Goal: Transaction & Acquisition: Book appointment/travel/reservation

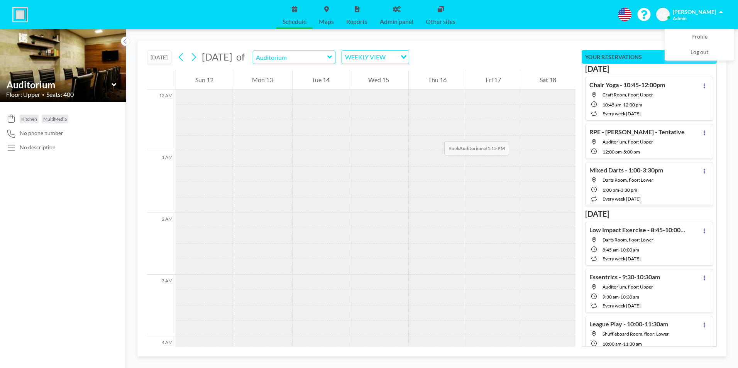
scroll to position [783, 0]
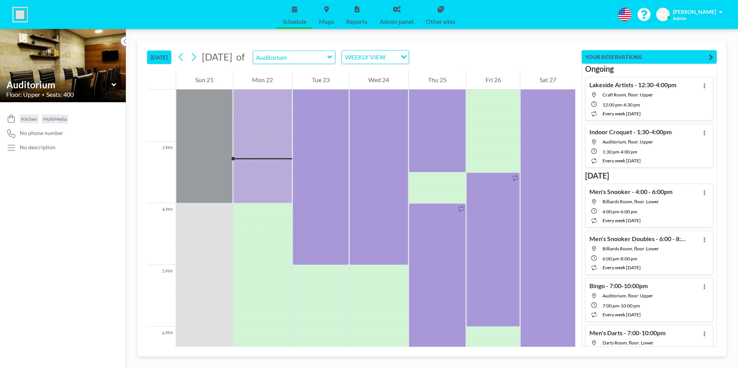
scroll to position [926, 0]
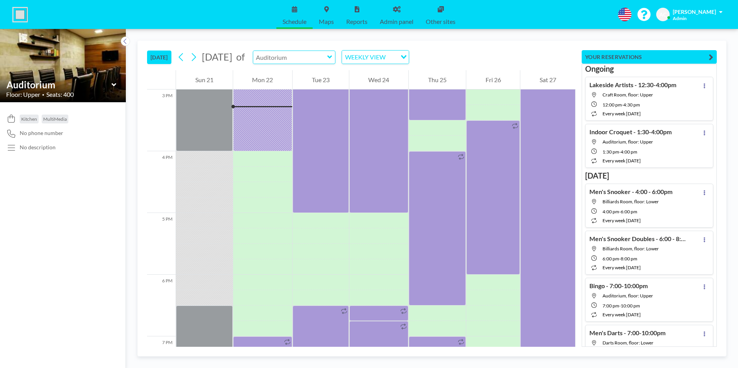
click at [327, 57] on input "text" at bounding box center [290, 57] width 74 height 13
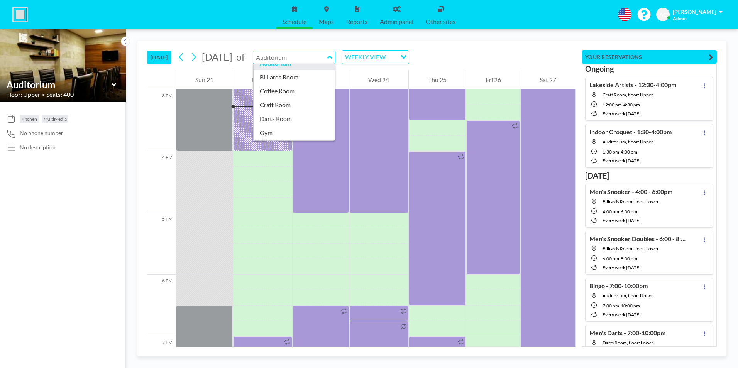
scroll to position [77, 0]
type input "Newsletter Room"
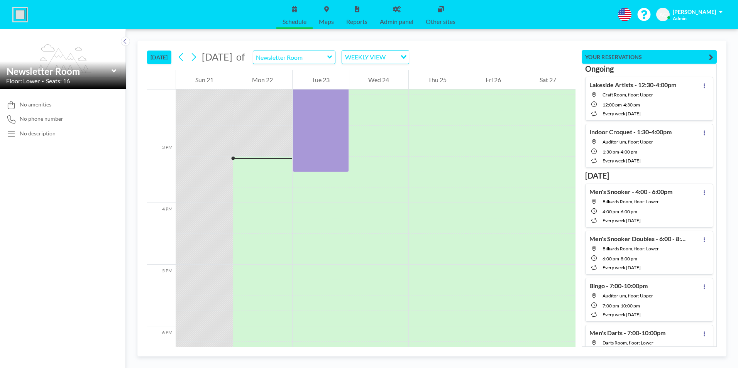
scroll to position [926, 0]
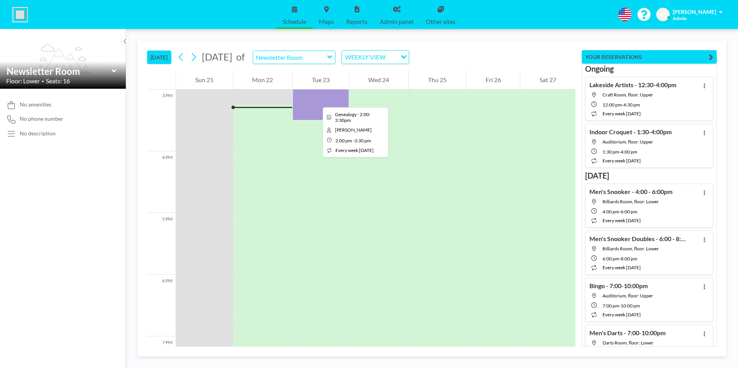
click at [316, 100] on div at bounding box center [320, 74] width 56 height 93
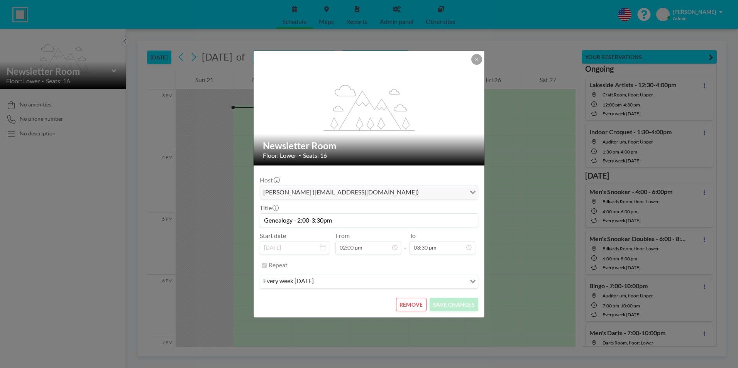
click at [312, 221] on input "Genealogy - 2:00-3:30pm" at bounding box center [369, 220] width 218 height 13
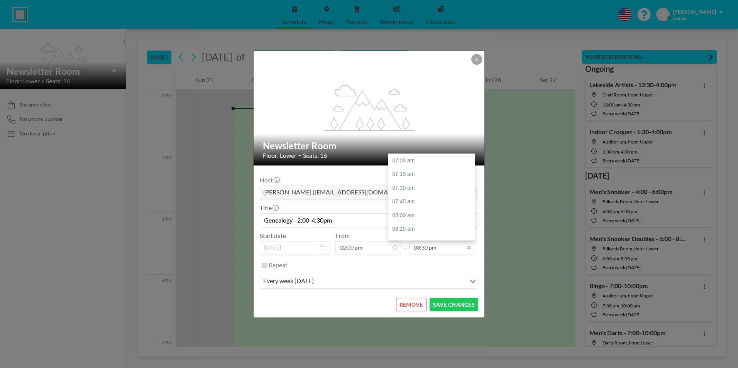
scroll to position [467, 0]
type input "Genealogy - 2:00-4:30pm"
click at [419, 216] on div "04:30 pm" at bounding box center [433, 216] width 90 height 14
type input "04:30 pm"
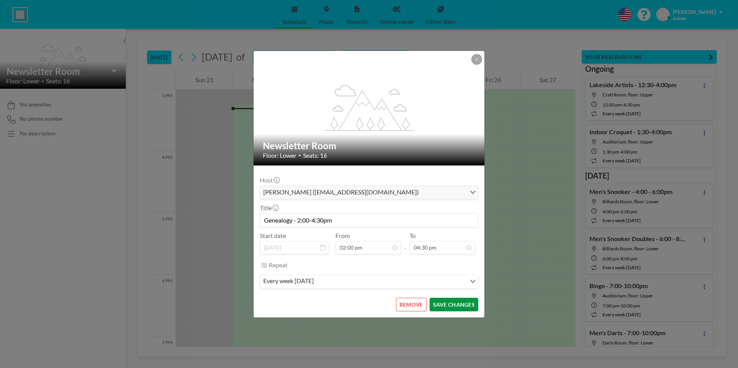
click at [454, 304] on button "SAVE CHANGES" at bounding box center [453, 305] width 49 height 14
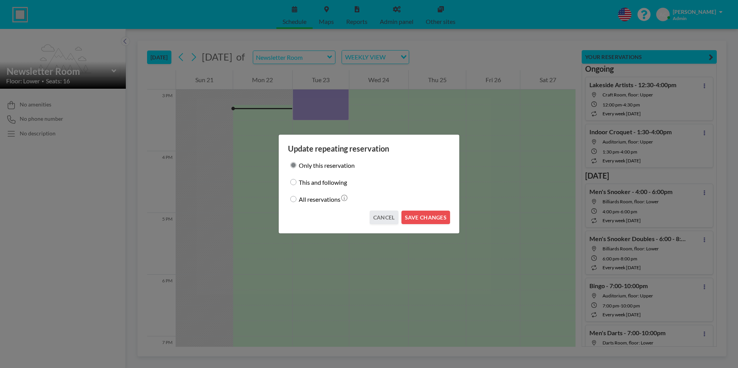
click at [294, 181] on input "This and following" at bounding box center [293, 182] width 6 height 6
radio input "true"
click at [426, 218] on button "SAVE CHANGES" at bounding box center [425, 218] width 49 height 14
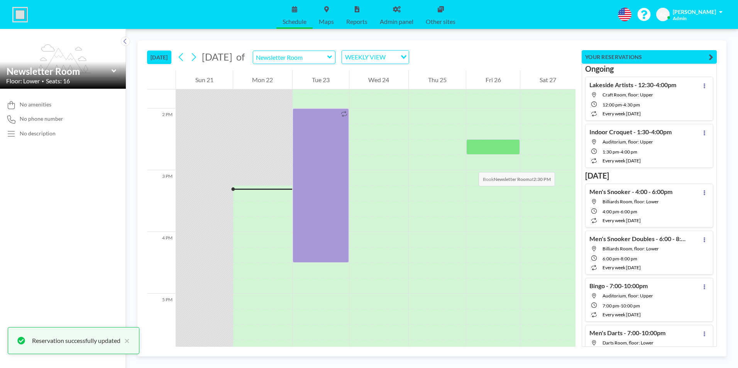
scroll to position [849, 0]
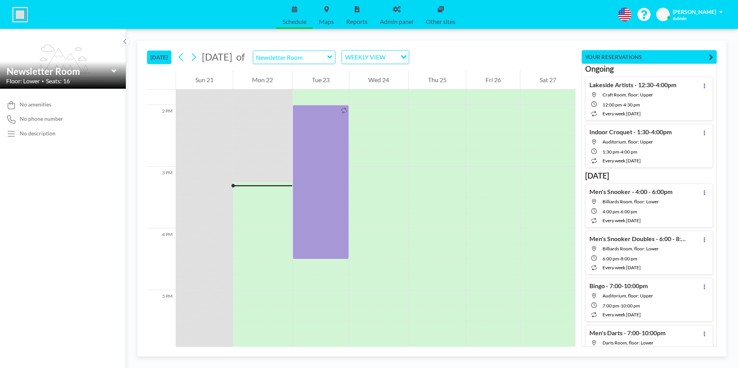
click at [332, 56] on icon at bounding box center [329, 57] width 5 height 8
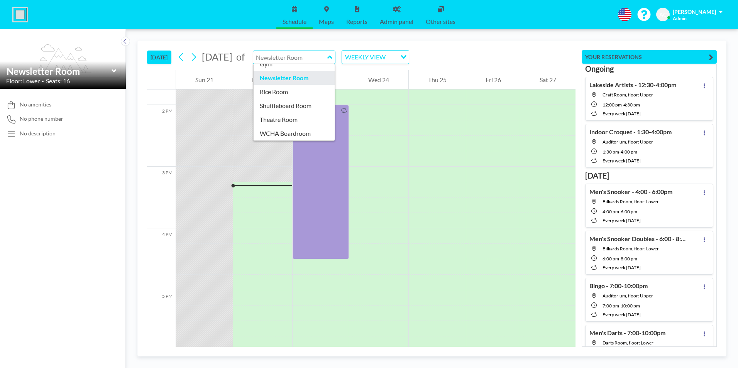
scroll to position [94, 0]
type input "Rice Room"
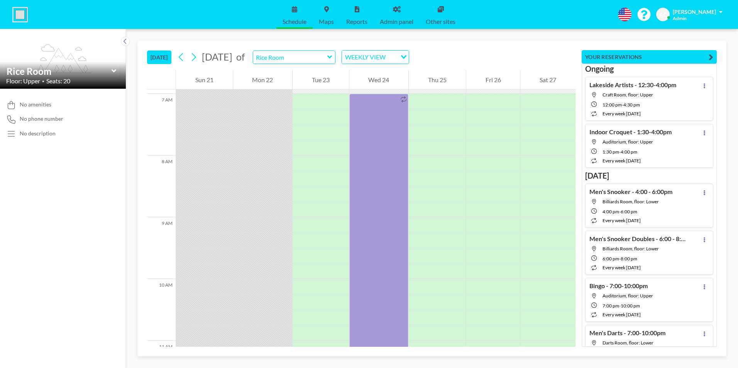
scroll to position [412, 0]
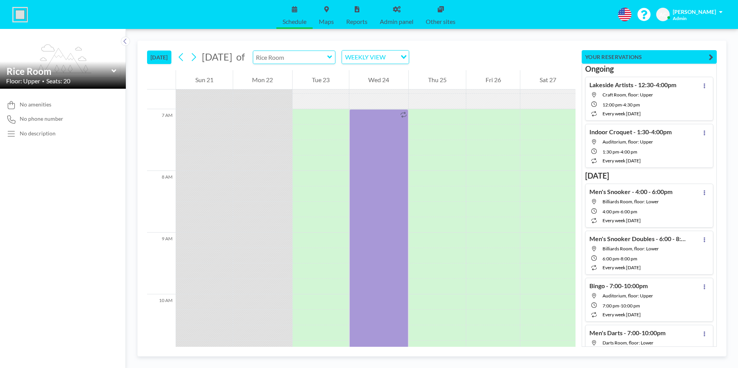
click at [327, 61] on input "text" at bounding box center [290, 57] width 74 height 13
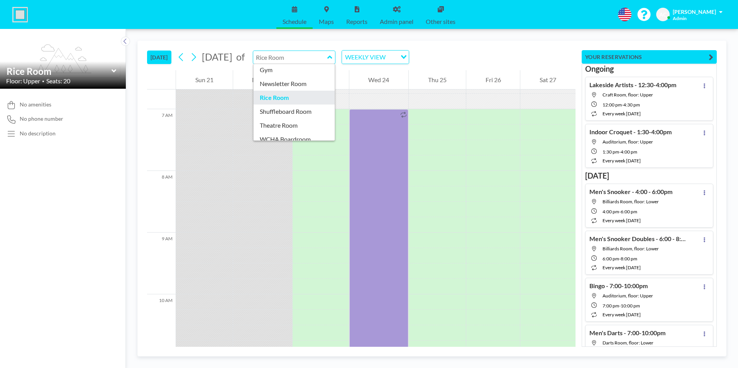
scroll to position [94, 0]
type input "Theatre Room"
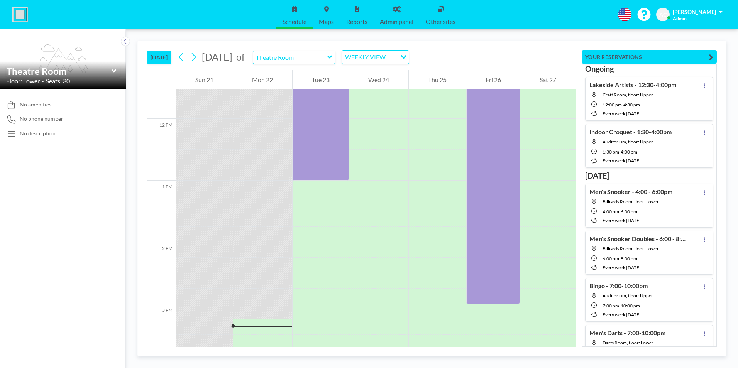
scroll to position [926, 0]
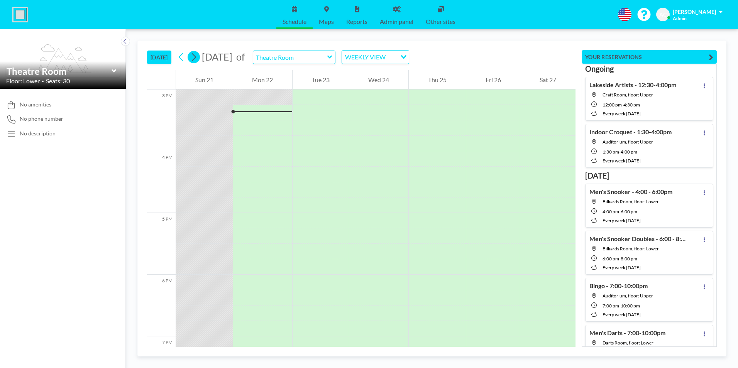
click at [197, 54] on icon at bounding box center [193, 57] width 7 height 12
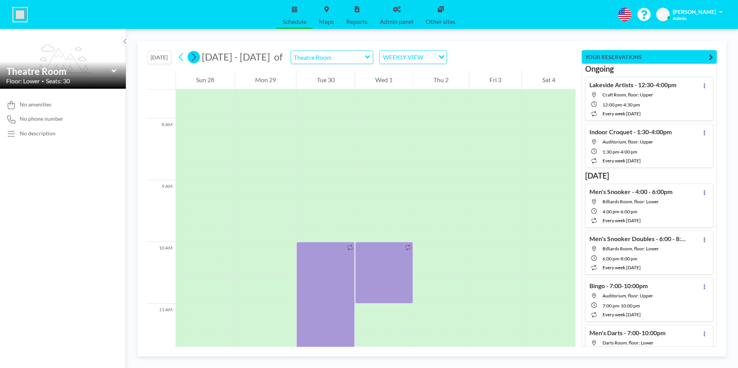
scroll to position [478, 0]
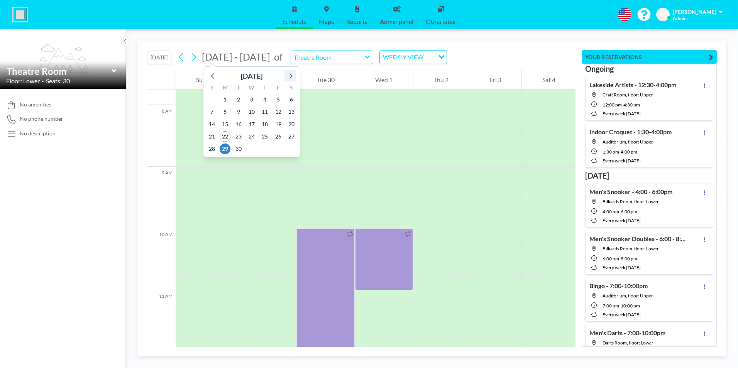
click at [292, 76] on icon at bounding box center [290, 75] width 3 height 5
click at [238, 123] on span "11" at bounding box center [238, 124] width 11 height 11
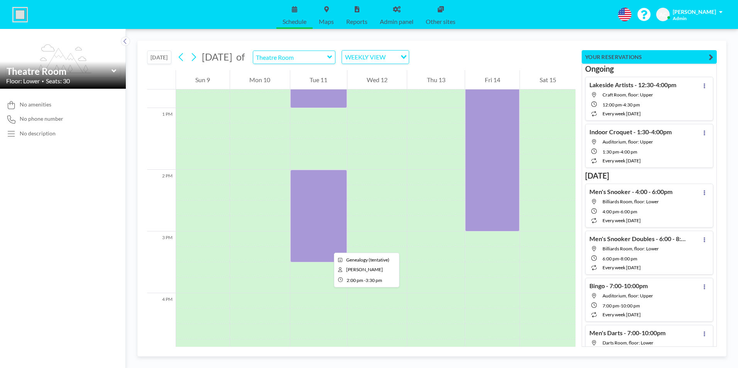
scroll to position [787, 0]
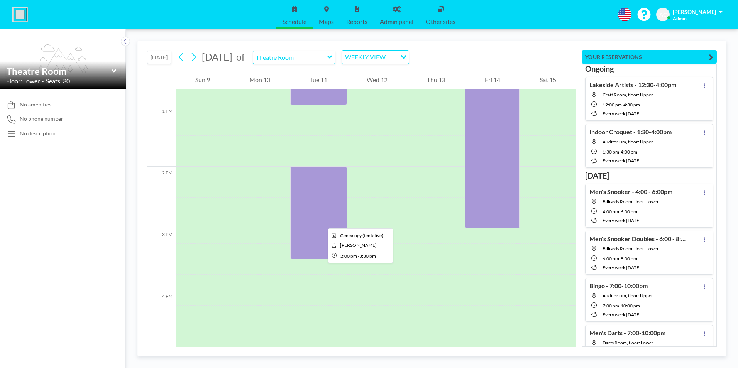
click at [321, 221] on div at bounding box center [318, 213] width 57 height 93
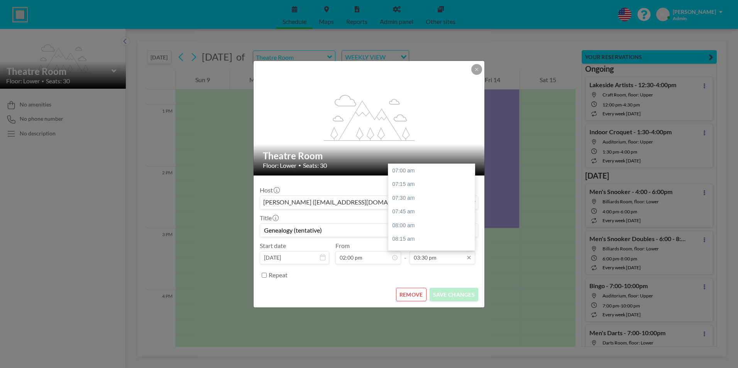
scroll to position [467, 0]
click at [416, 225] on div "04:30 pm" at bounding box center [433, 226] width 90 height 14
type input "04:30 pm"
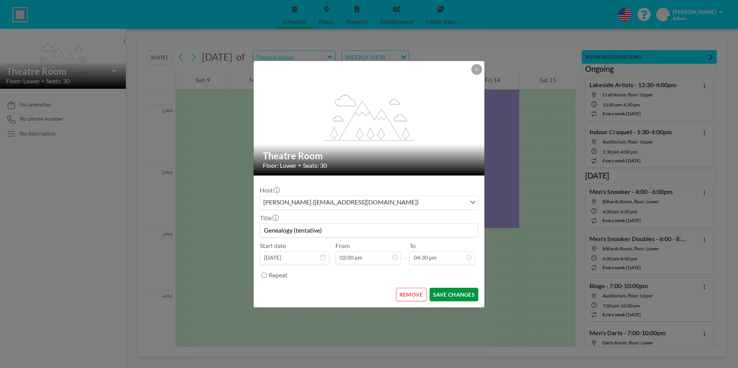
click at [443, 295] on button "SAVE CHANGES" at bounding box center [453, 295] width 49 height 14
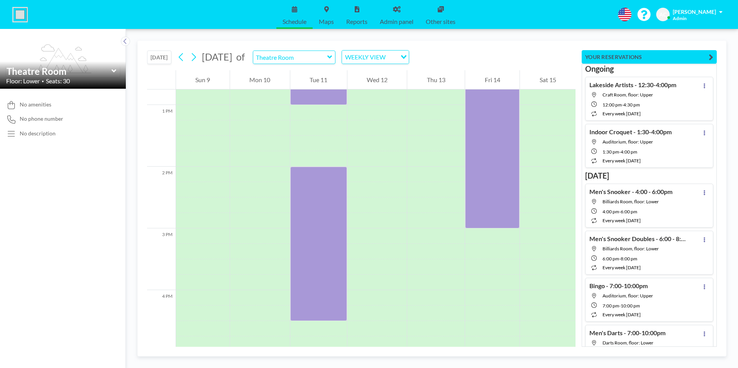
click at [160, 57] on button "[DATE]" at bounding box center [159, 58] width 24 height 14
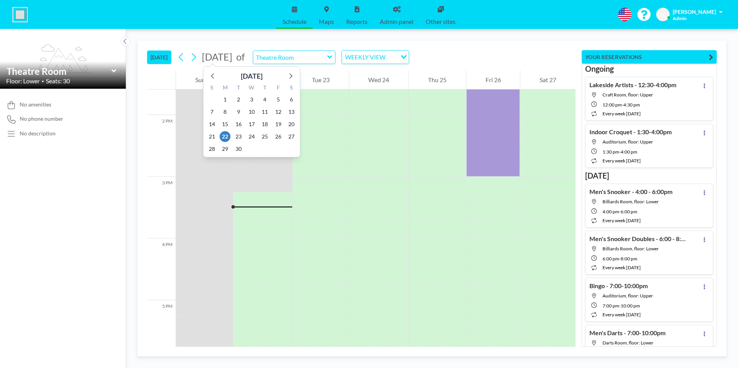
scroll to position [926, 0]
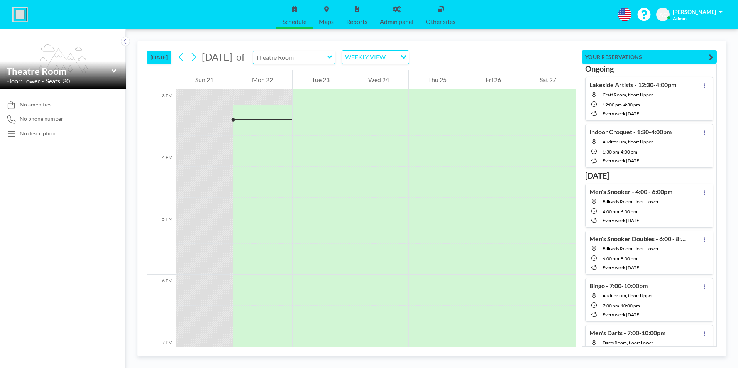
click at [327, 57] on input "text" at bounding box center [290, 57] width 74 height 13
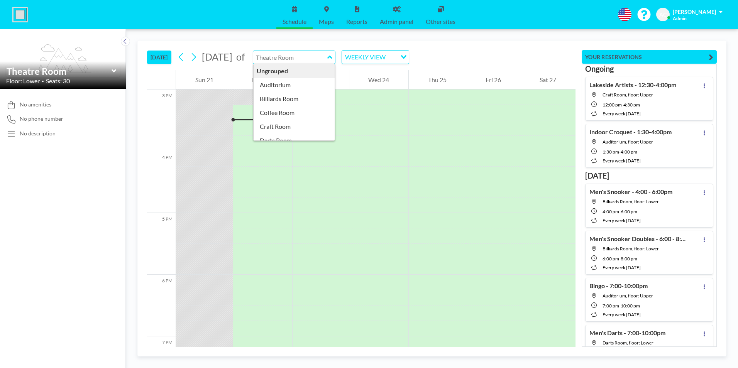
type input "Billiards Room"
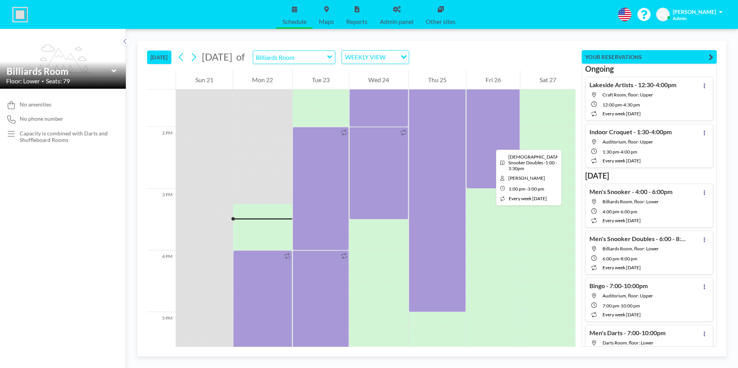
scroll to position [810, 0]
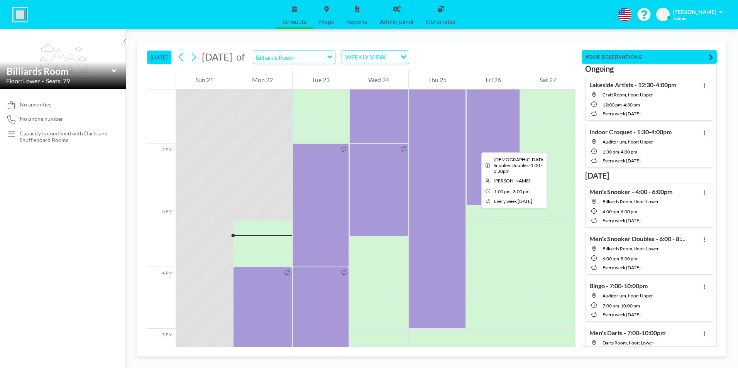
click at [475, 145] on div at bounding box center [493, 143] width 54 height 123
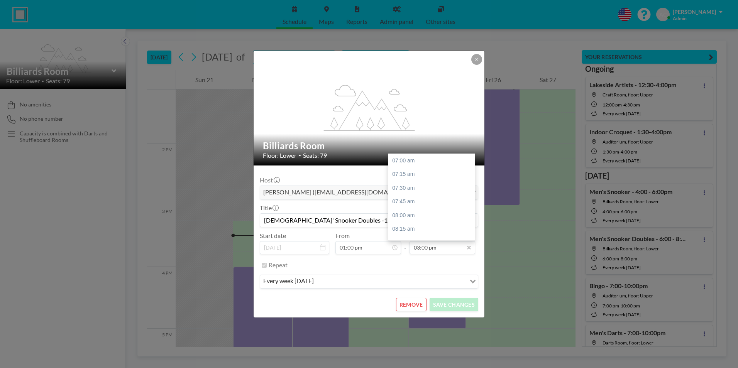
scroll to position [439, 0]
click at [412, 189] on div "03:30 pm" at bounding box center [433, 188] width 90 height 14
type input "03:30 pm"
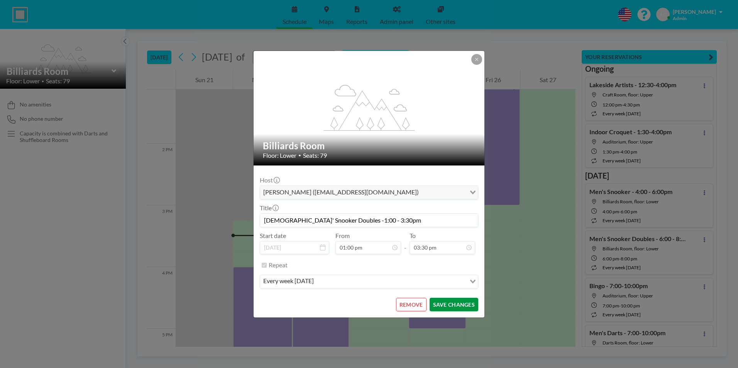
scroll to position [467, 0]
click at [458, 306] on button "SAVE CHANGES" at bounding box center [453, 305] width 49 height 14
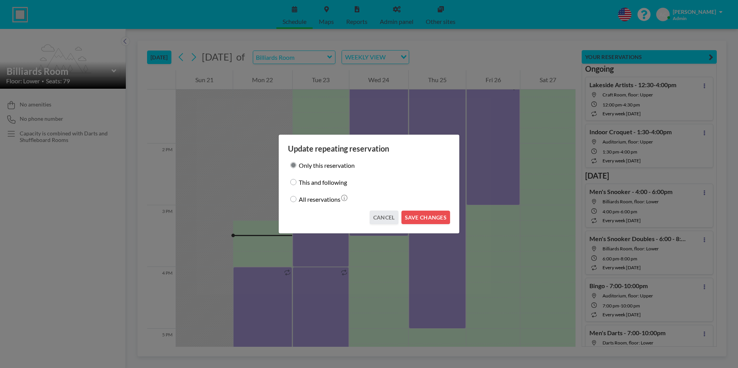
click at [292, 182] on input "This and following" at bounding box center [293, 182] width 6 height 6
radio input "true"
click at [426, 215] on button "SAVE CHANGES" at bounding box center [425, 218] width 49 height 14
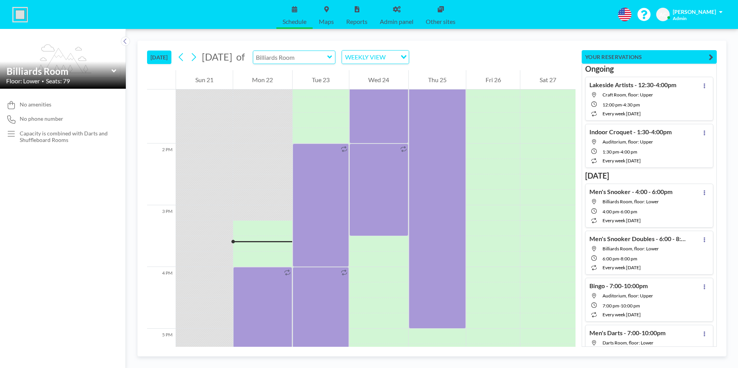
click at [327, 59] on input "text" at bounding box center [290, 57] width 74 height 13
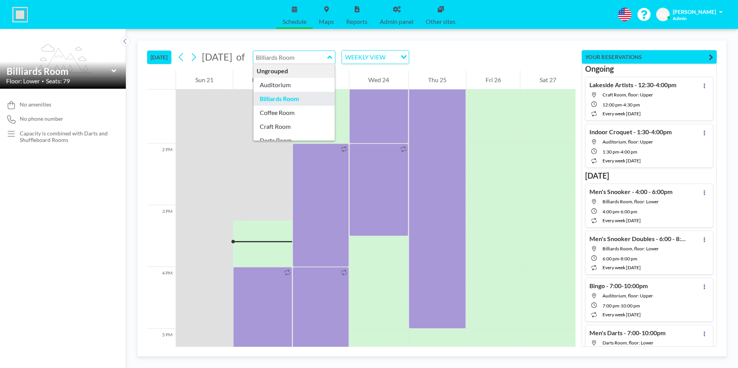
scroll to position [39, 0]
type input "Darts Room"
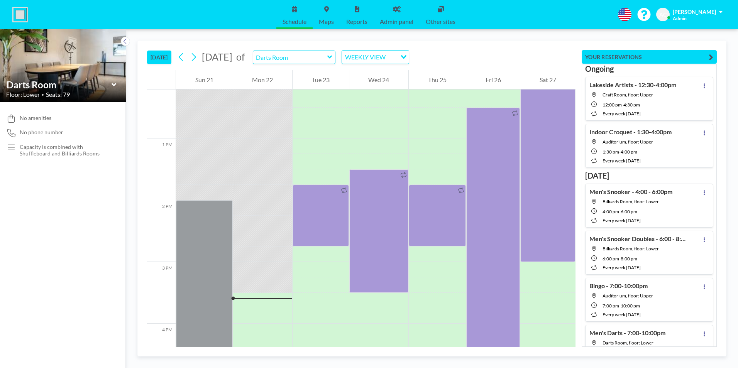
scroll to position [941, 0]
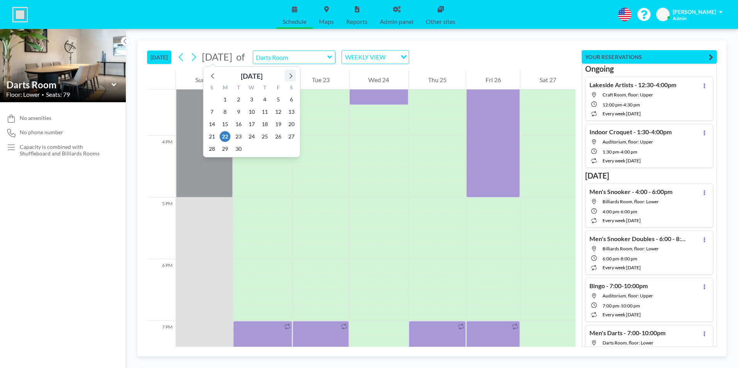
click at [291, 77] on icon at bounding box center [290, 75] width 3 height 5
click at [209, 137] on span "19" at bounding box center [211, 136] width 11 height 11
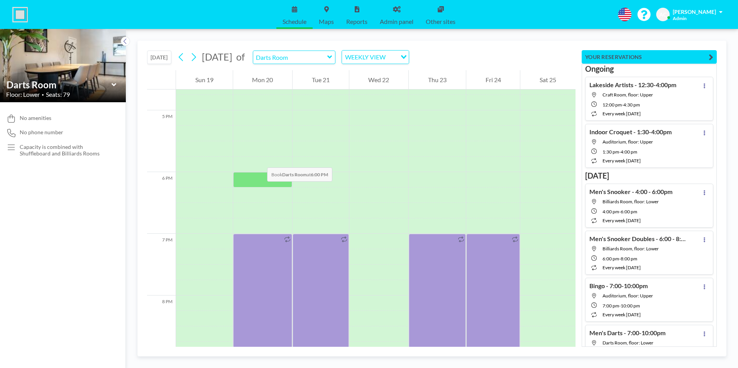
scroll to position [1018, 0]
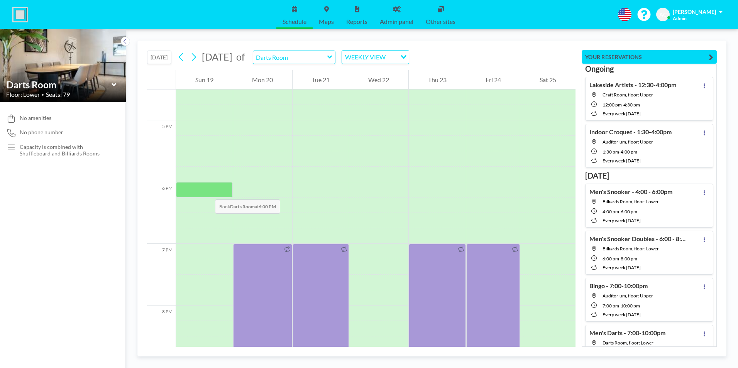
click at [207, 191] on div at bounding box center [204, 189] width 57 height 15
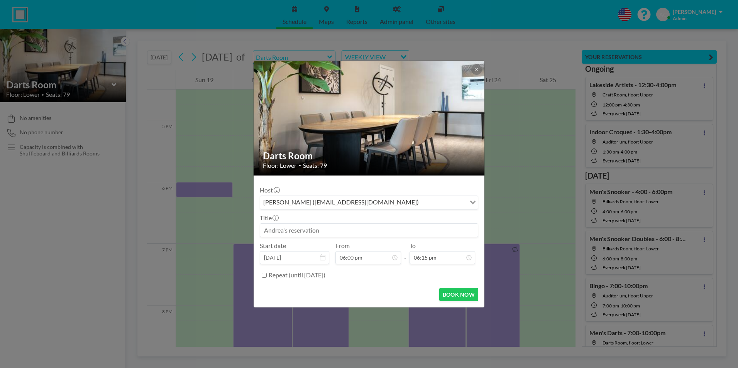
click at [317, 229] on input at bounding box center [369, 230] width 218 height 13
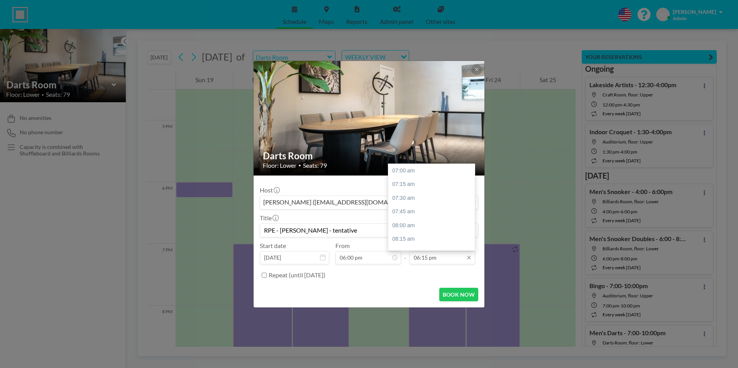
type input "RPE - [PERSON_NAME] - tentative"
click at [455, 258] on input "06:15 pm" at bounding box center [442, 257] width 66 height 13
click at [433, 223] on div "10:00 pm" at bounding box center [433, 222] width 90 height 14
type input "10:00 pm"
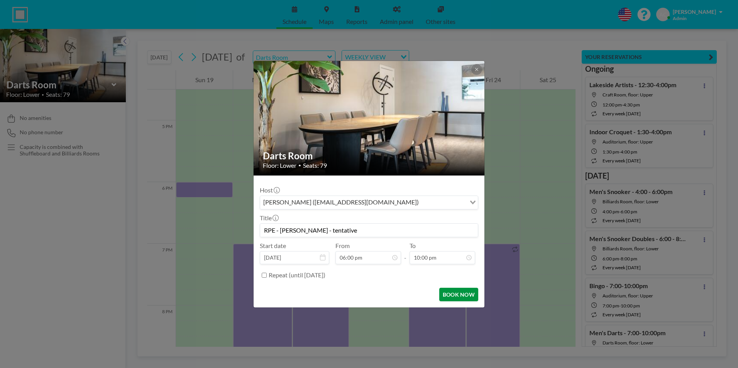
click at [458, 297] on button "BOOK NOW" at bounding box center [458, 295] width 39 height 14
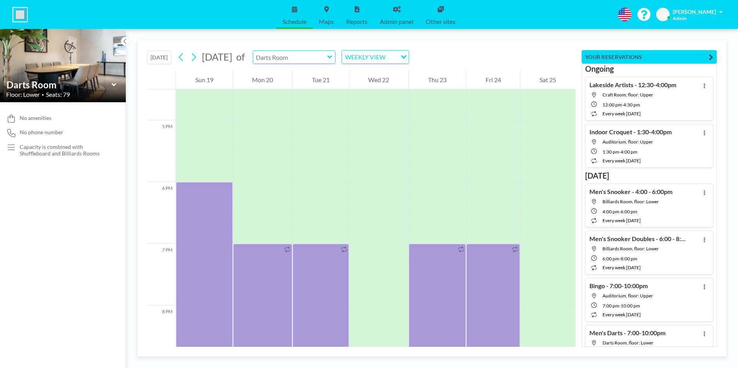
click at [327, 57] on input "text" at bounding box center [290, 57] width 74 height 13
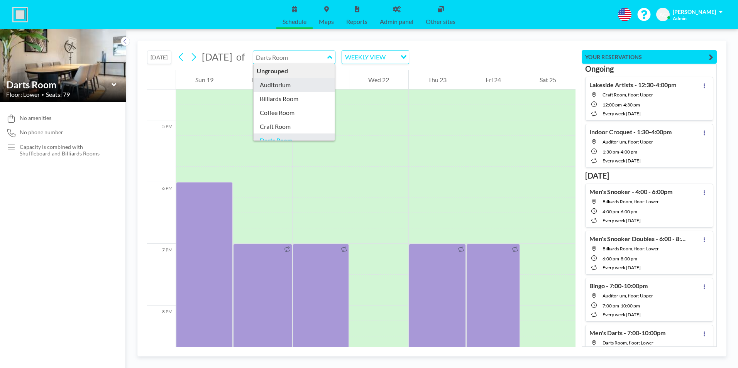
type input "Auditorium"
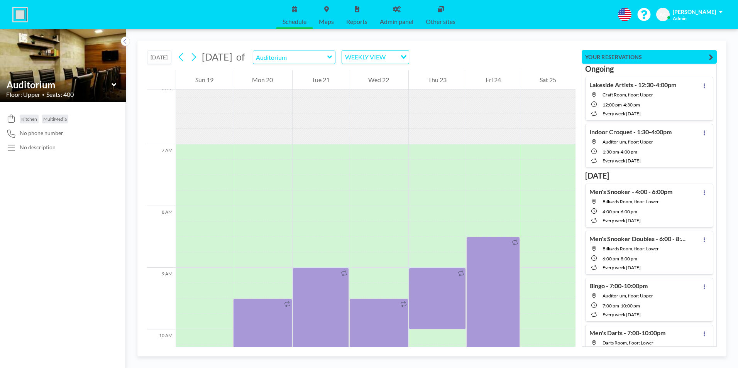
scroll to position [478, 0]
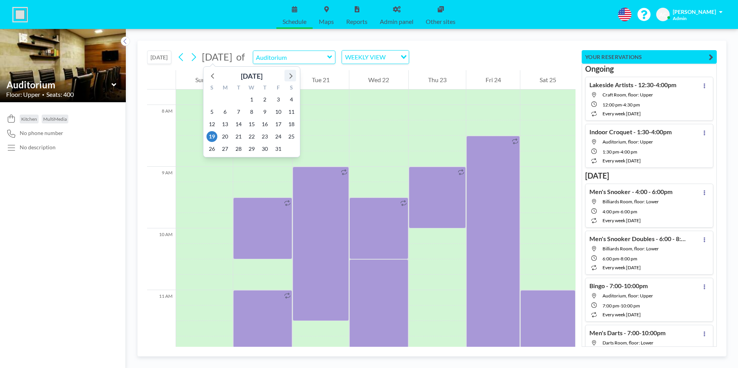
click at [292, 75] on icon at bounding box center [290, 76] width 10 height 10
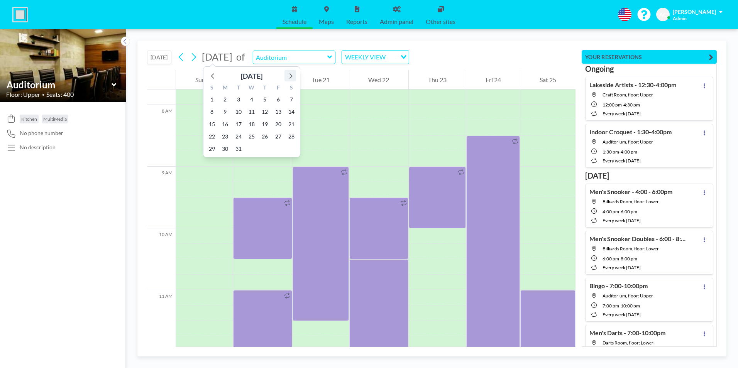
click at [292, 75] on icon at bounding box center [290, 76] width 10 height 10
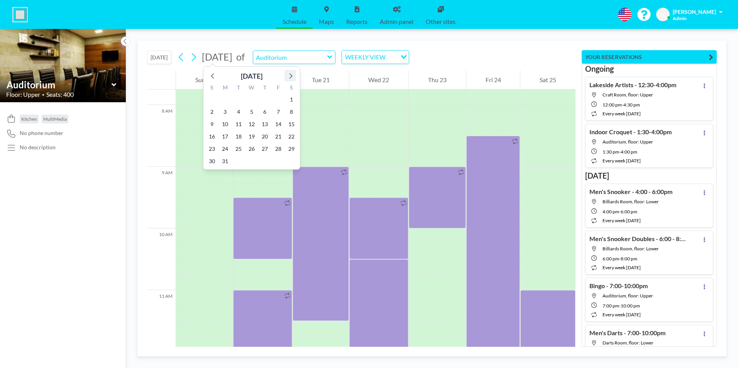
click at [292, 75] on icon at bounding box center [290, 76] width 10 height 10
click at [289, 126] on span "21" at bounding box center [291, 124] width 11 height 11
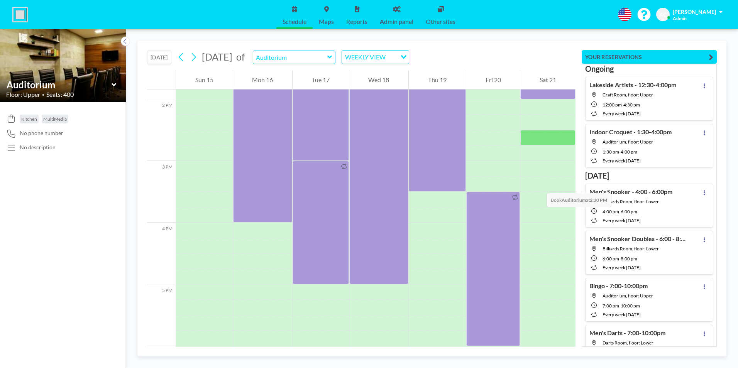
scroll to position [980, 0]
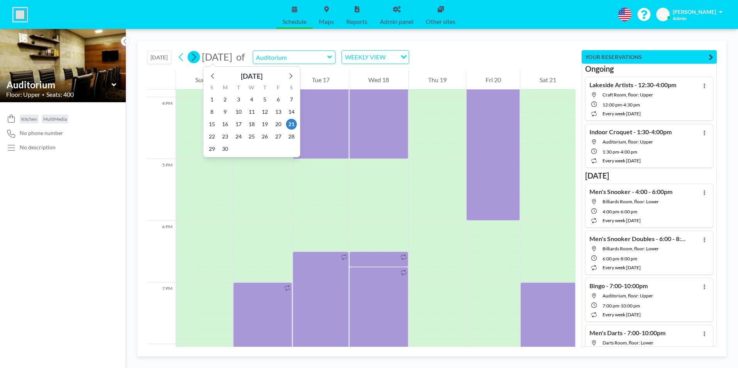
click at [195, 56] on icon at bounding box center [193, 57] width 7 height 12
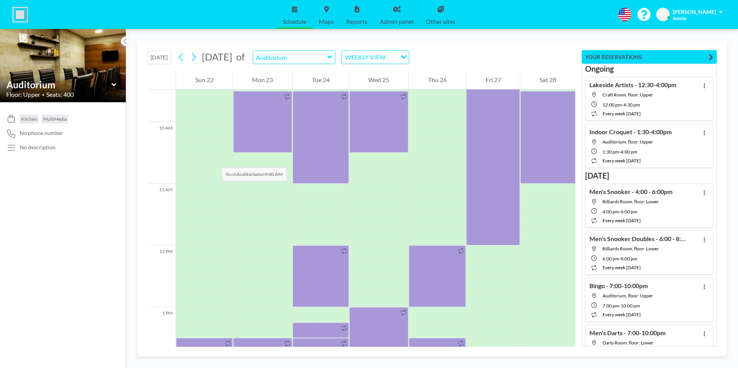
scroll to position [440, 0]
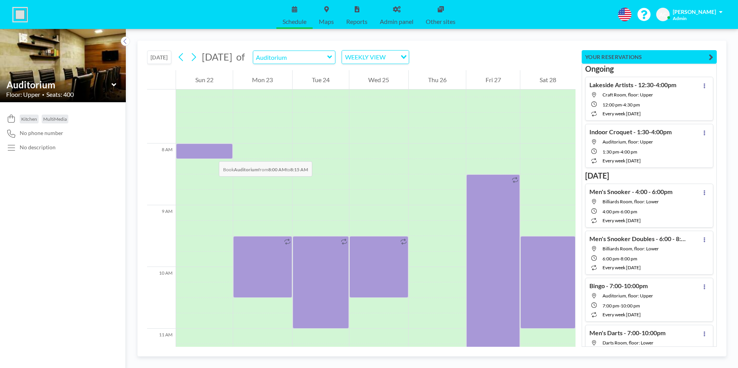
click at [211, 154] on div at bounding box center [204, 151] width 57 height 15
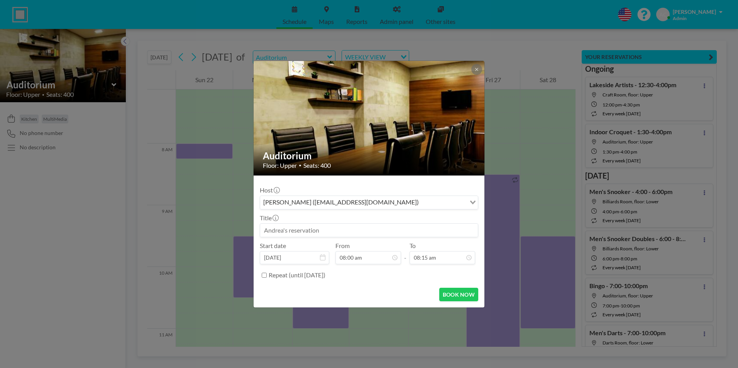
click at [303, 229] on input at bounding box center [369, 230] width 218 height 13
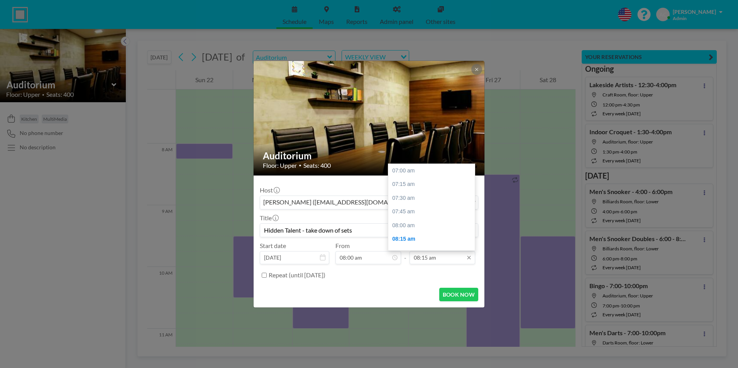
scroll to position [55, 0]
type input "Hidden Talent - take down of sets"
click at [424, 259] on input "08:15 am" at bounding box center [442, 257] width 66 height 13
click at [410, 222] on div "12:00 pm" at bounding box center [433, 222] width 90 height 14
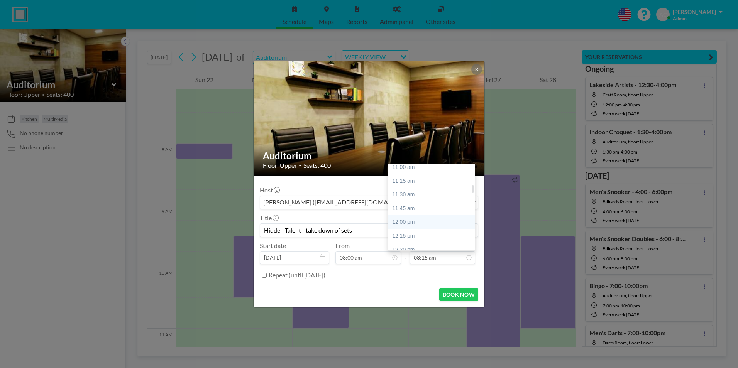
type input "12:00 pm"
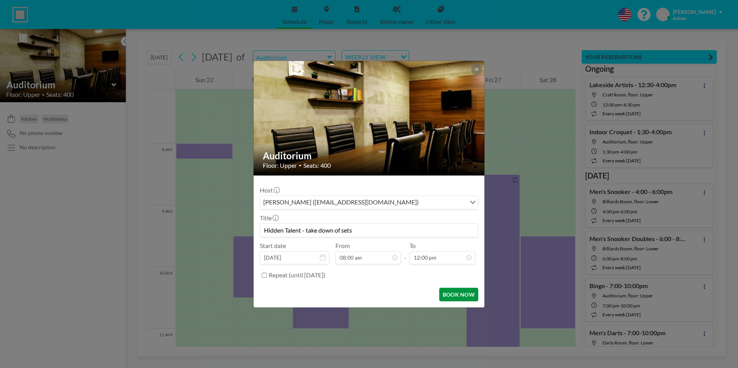
scroll to position [275, 0]
click at [462, 294] on button "BOOK NOW" at bounding box center [458, 295] width 39 height 14
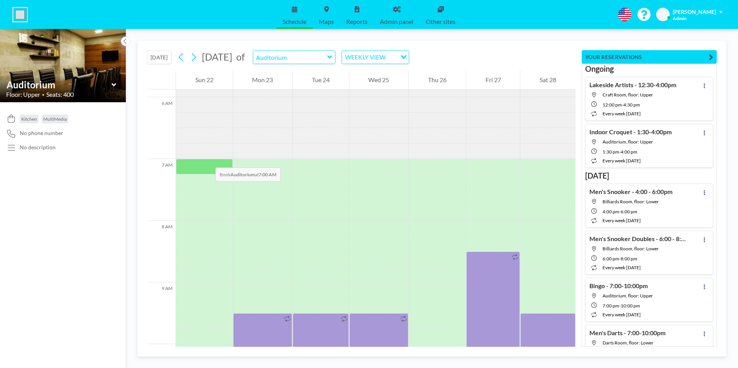
scroll to position [478, 0]
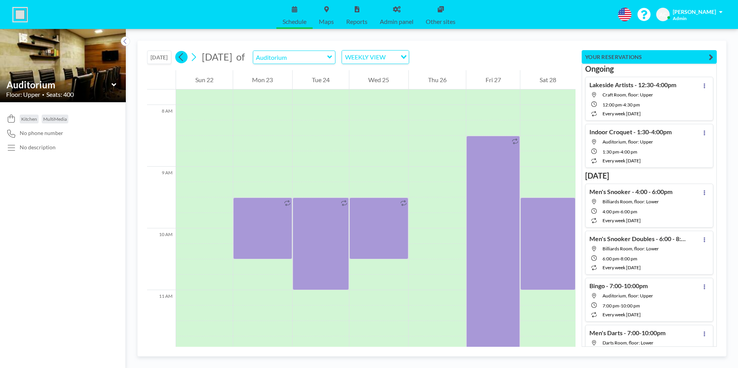
click at [181, 56] on icon at bounding box center [181, 57] width 4 height 8
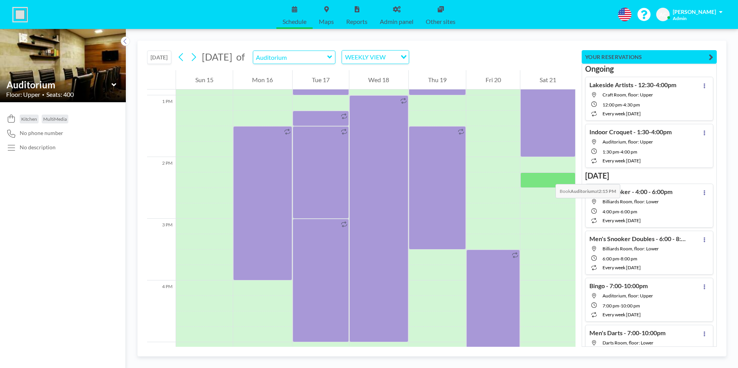
scroll to position [787, 0]
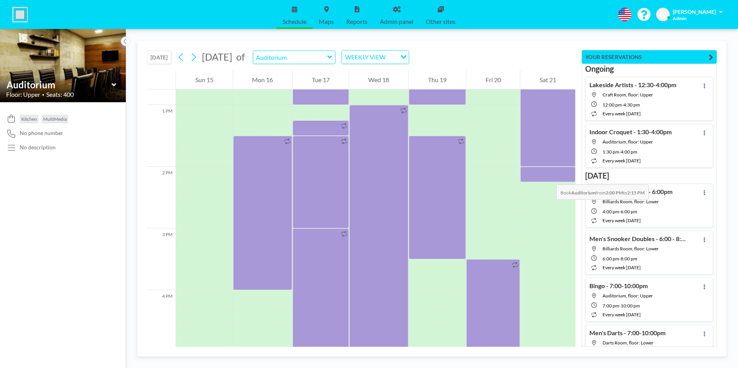
click at [548, 177] on div at bounding box center [547, 174] width 55 height 15
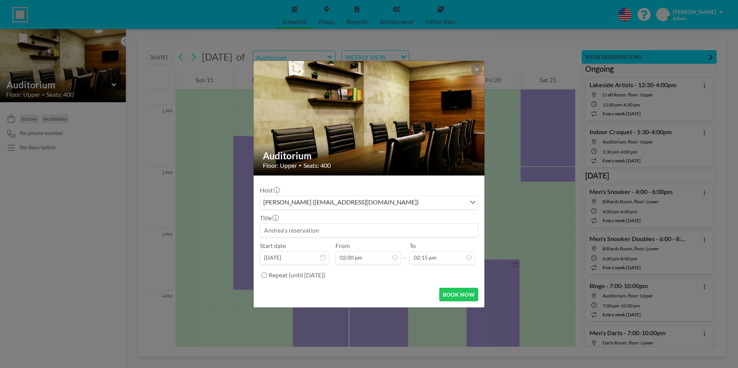
click at [324, 231] on input at bounding box center [369, 230] width 218 height 13
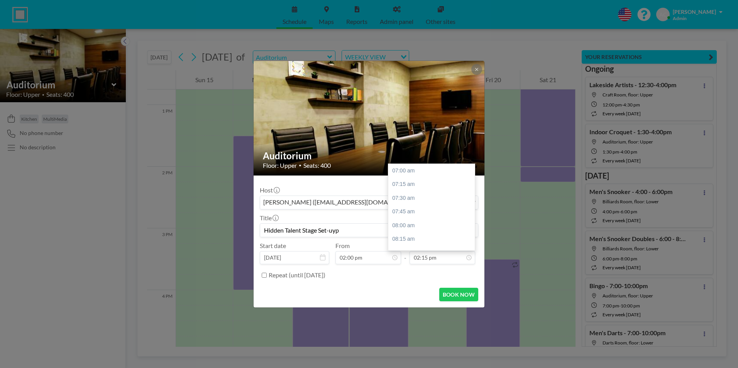
scroll to position [398, 0]
type input "Hidden Talent Stage Set-uyp"
click at [433, 256] on input "02:15 pm" at bounding box center [442, 257] width 66 height 13
click at [426, 238] on div "07:00 pm" at bounding box center [433, 239] width 90 height 14
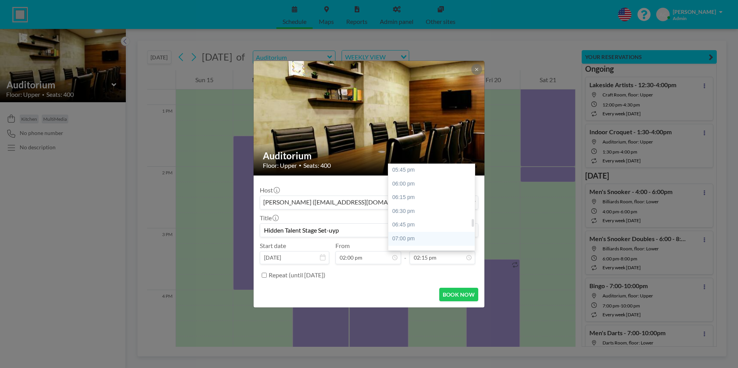
type input "07:00 pm"
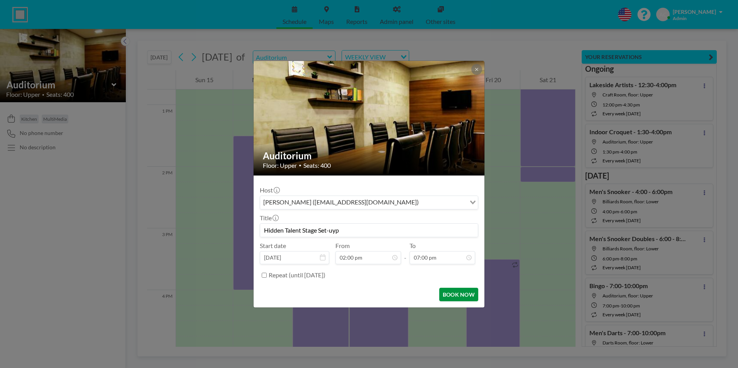
scroll to position [659, 0]
click at [455, 297] on button "BOOK NOW" at bounding box center [458, 295] width 39 height 14
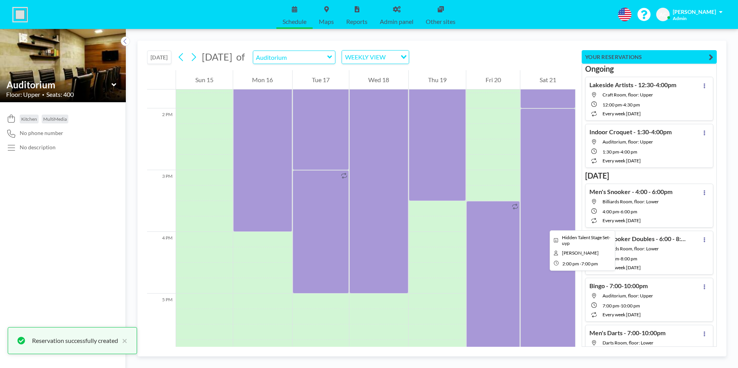
scroll to position [826, 0]
